Goal: Find specific page/section: Find specific page/section

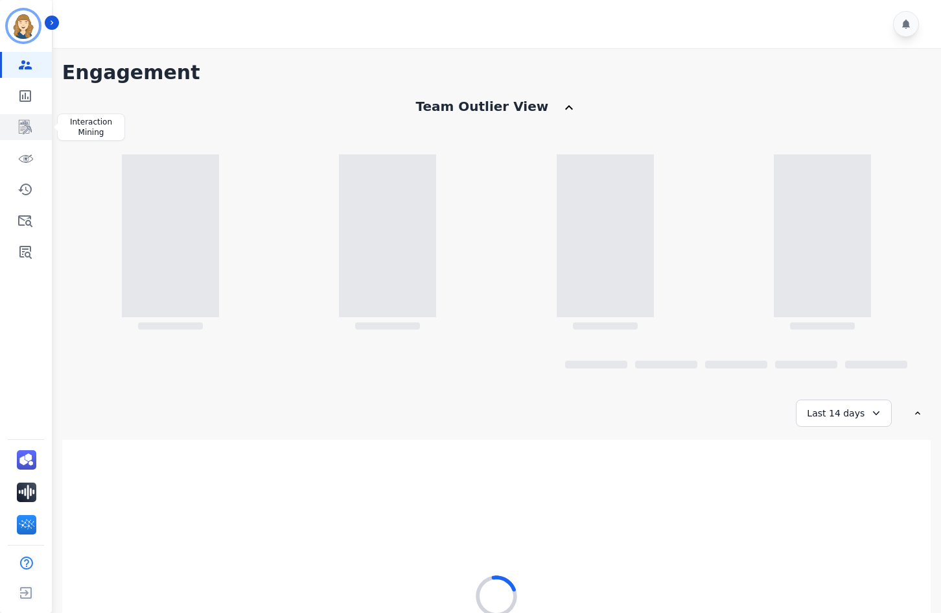
click at [30, 123] on icon "Sidebar" at bounding box center [26, 127] width 16 height 16
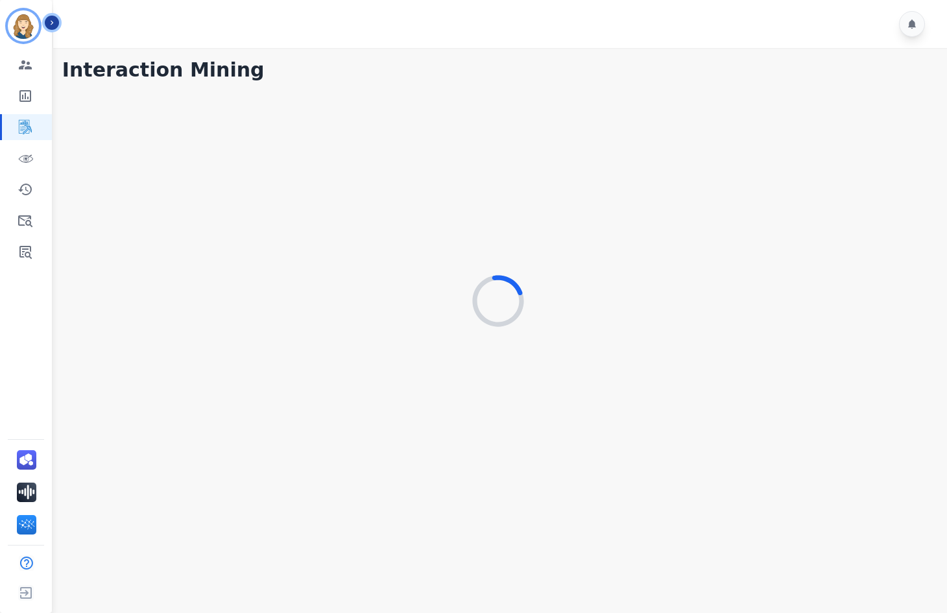
click at [53, 20] on icon "Sidebar" at bounding box center [51, 22] width 9 height 9
